Goal: Browse casually

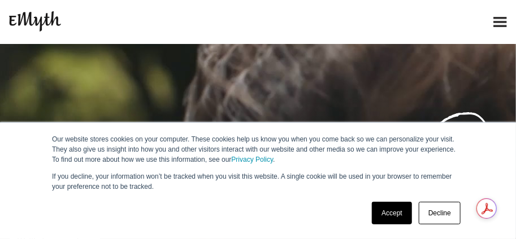
click at [395, 219] on link "Accept" at bounding box center [392, 213] width 40 height 23
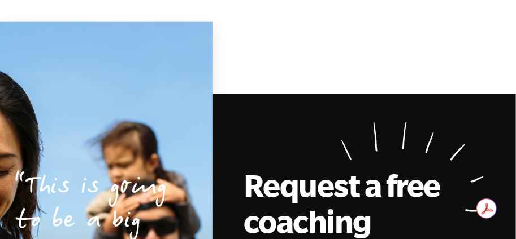
scroll to position [2860, 0]
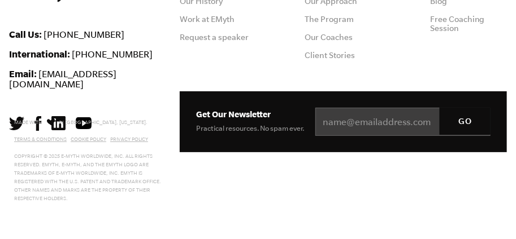
scroll to position [6109, 0]
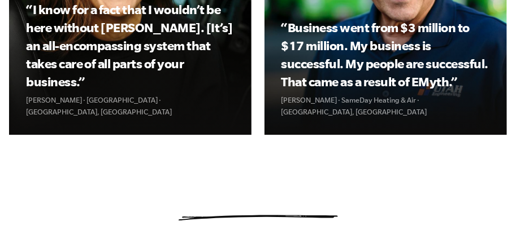
scroll to position [1969, 0]
